Goal: Task Accomplishment & Management: Manage account settings

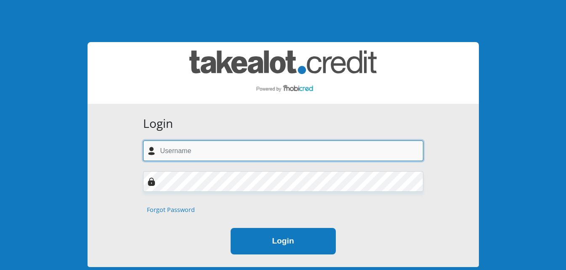
type input "[EMAIL_ADDRESS][DOMAIN_NAME]"
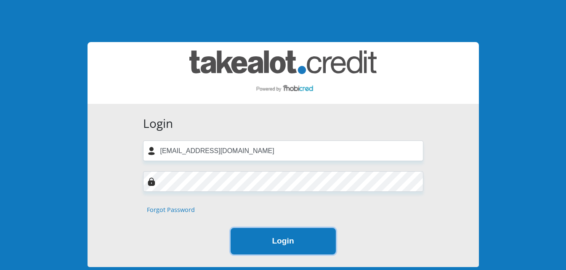
click at [278, 243] on button "Login" at bounding box center [283, 241] width 105 height 27
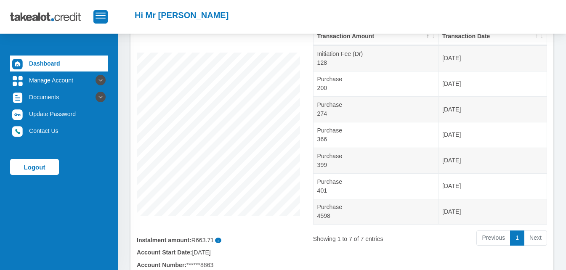
scroll to position [74, 0]
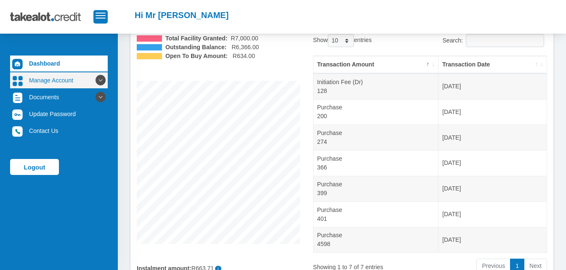
click at [59, 78] on link "Manage Account" at bounding box center [59, 80] width 98 height 16
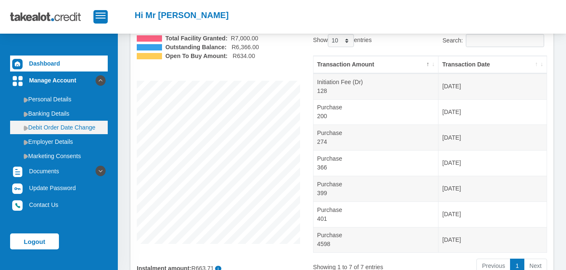
click at [63, 128] on link "Debit Order Date Change" at bounding box center [59, 127] width 98 height 13
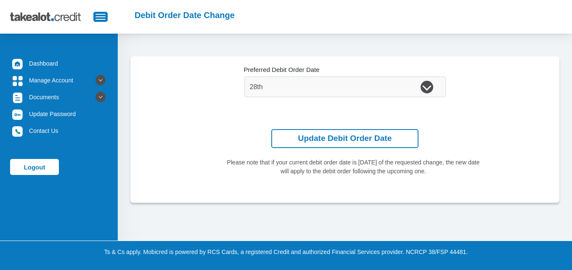
click at [428, 86] on div "1st 2nd 3rd 4th 5th 7th 18th 19th 20th 21st 22nd 23rd 24th 25th 26th 27th 28th …" at bounding box center [344, 87] width 201 height 21
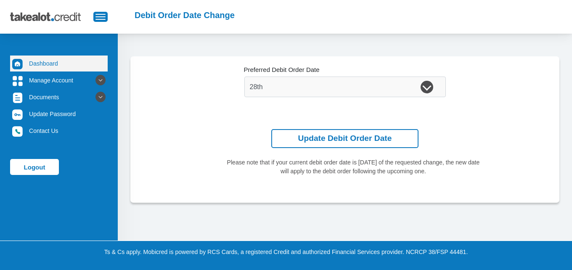
click at [55, 61] on link "Dashboard" at bounding box center [59, 64] width 98 height 16
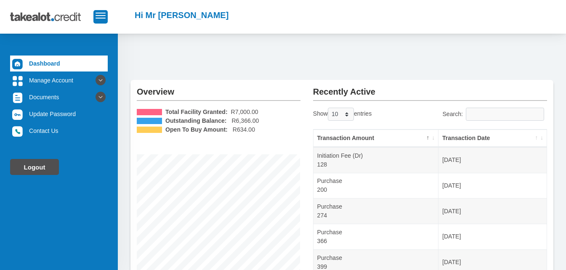
click at [40, 167] on link "Logout" at bounding box center [34, 167] width 49 height 16
